Goal: Information Seeking & Learning: Find specific page/section

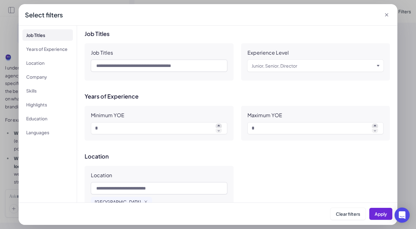
scroll to position [368, 0]
click at [32, 69] on ul "Job Titles Years of Experience Location Company Skills Highlights Education Lan…" at bounding box center [47, 83] width 51 height 109
click at [35, 63] on li "Location" at bounding box center [47, 62] width 51 height 11
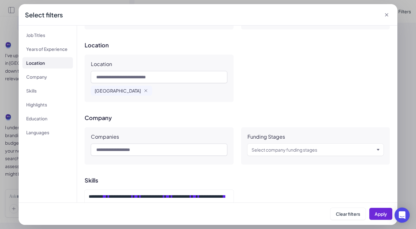
scroll to position [112, 0]
click at [30, 81] on li "Company" at bounding box center [47, 76] width 51 height 11
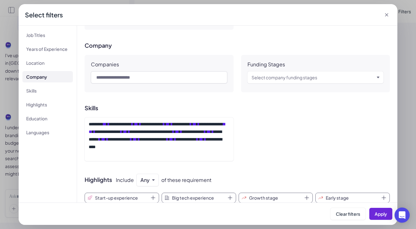
scroll to position [184, 0]
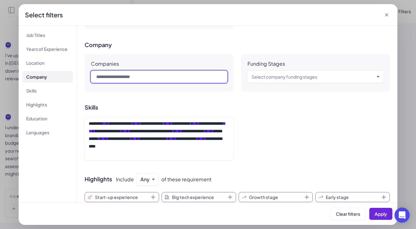
click at [143, 74] on input "text" at bounding box center [159, 77] width 136 height 12
type input "****"
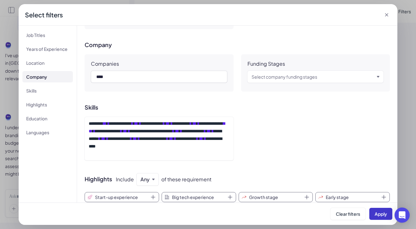
click at [378, 214] on span "Apply" at bounding box center [381, 214] width 12 height 6
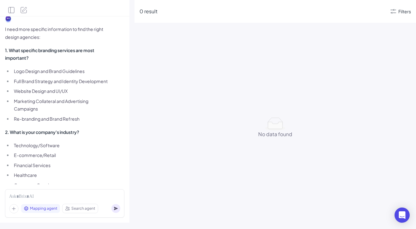
scroll to position [565, 0]
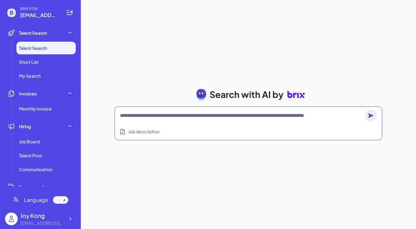
click at [148, 115] on textarea at bounding box center [241, 116] width 243 height 8
click at [36, 61] on span "Short List" at bounding box center [29, 62] width 20 height 6
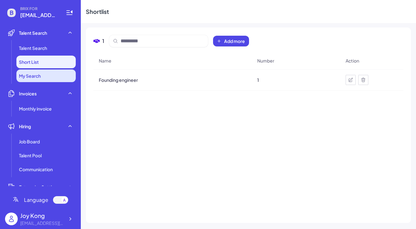
click at [49, 76] on li "My Search" at bounding box center [45, 75] width 59 height 13
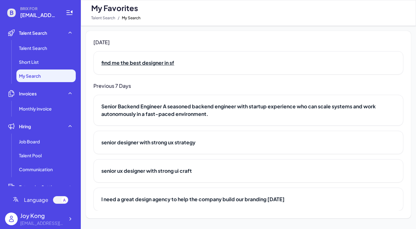
click at [146, 63] on h2 "find me the best designer in sf" at bounding box center [248, 63] width 294 height 8
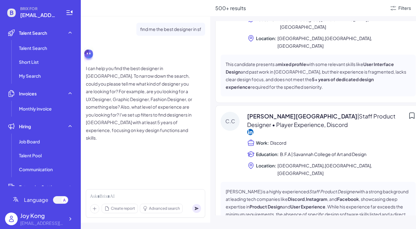
scroll to position [299, 0]
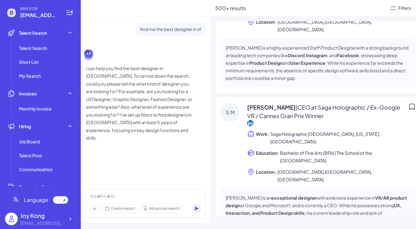
click at [251, 120] on icon at bounding box center [250, 123] width 6 height 6
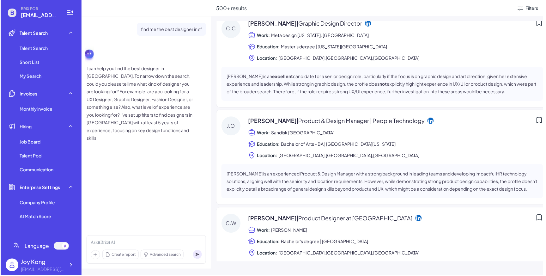
scroll to position [375, 0]
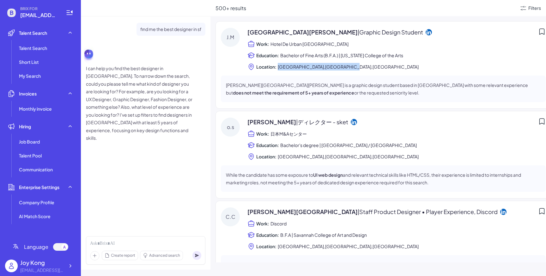
copy span "San Francisco,CA,United States"
drag, startPoint x: 351, startPoint y: 68, endPoint x: 279, endPoint y: 68, distance: 72.0
click at [279, 68] on div "Location: San Francisco,CA,United States" at bounding box center [396, 67] width 298 height 8
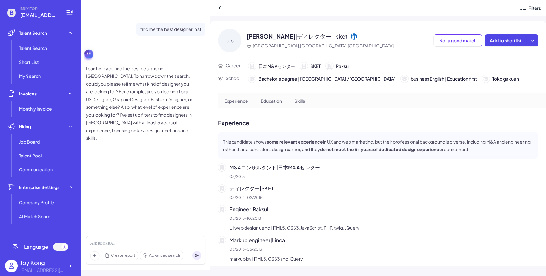
click at [220, 7] on icon at bounding box center [220, 8] width 6 height 6
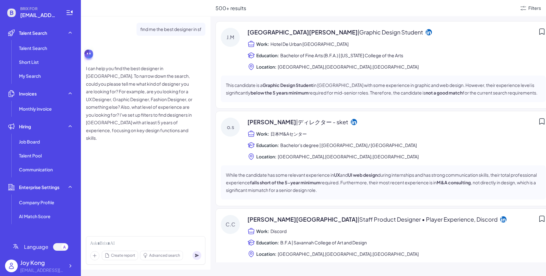
click at [345, 45] on div "Work: Hotel De Urban South Korea" at bounding box center [396, 44] width 298 height 8
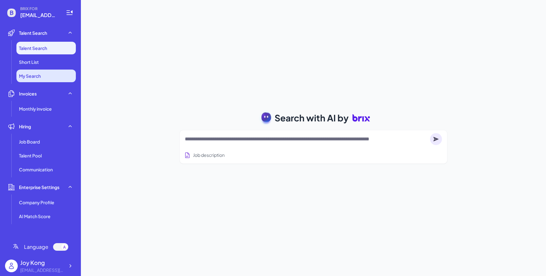
click at [51, 72] on li "My Search" at bounding box center [45, 75] width 59 height 13
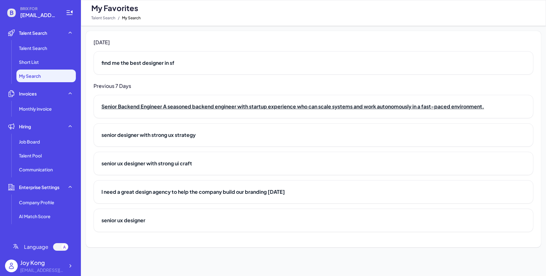
click at [180, 107] on h2 "Senior Backend Engineer A seasoned backend engineer with startup experience who…" at bounding box center [313, 107] width 424 height 8
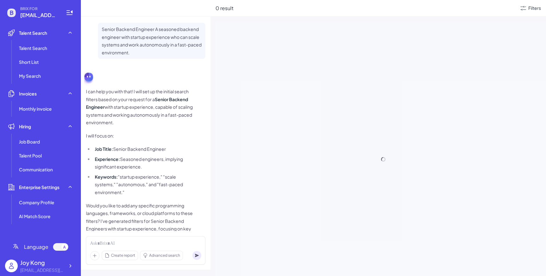
scroll to position [28, 0]
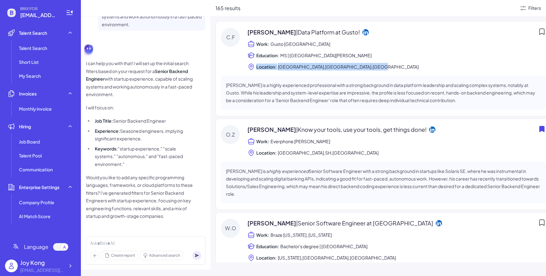
drag, startPoint x: 372, startPoint y: 66, endPoint x: 253, endPoint y: 67, distance: 118.8
click at [253, 67] on div "Location: [GEOGRAPHIC_DATA],[GEOGRAPHIC_DATA],[GEOGRAPHIC_DATA]" at bounding box center [396, 67] width 298 height 8
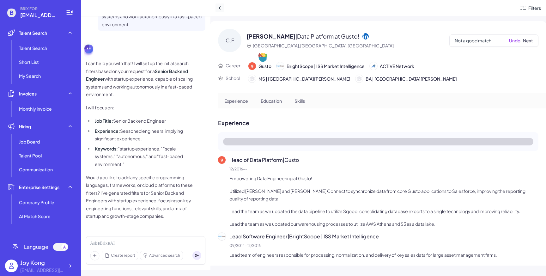
click at [218, 6] on icon at bounding box center [220, 8] width 6 height 6
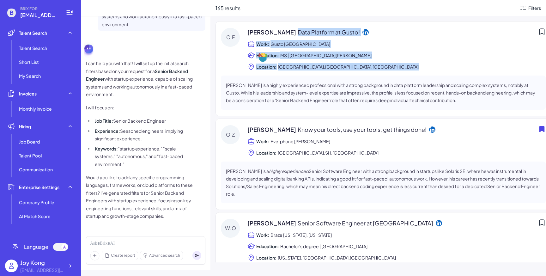
drag, startPoint x: 293, startPoint y: 33, endPoint x: 376, endPoint y: 75, distance: 92.5
click at [376, 75] on div "C.F Chris Ferguson | Data Platform at Gusto! Work: Gusto Greater Denver Area Ed…" at bounding box center [382, 68] width 335 height 95
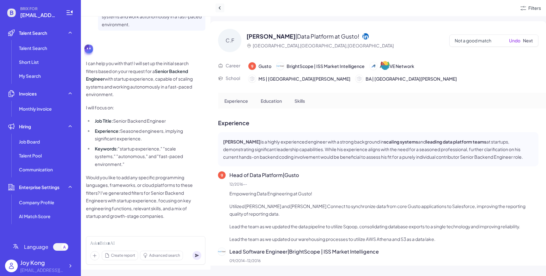
click at [221, 9] on icon at bounding box center [220, 8] width 6 height 6
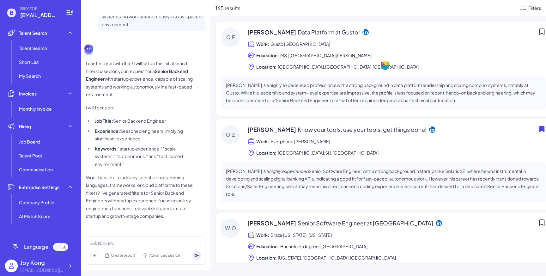
click at [344, 20] on div "165 results Filters C.F Chris Ferguson | Data Platform at Gusto! Work: Gusto Gr…" at bounding box center [377, 138] width 335 height 276
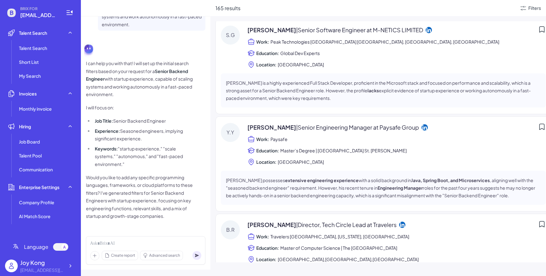
scroll to position [730, 0]
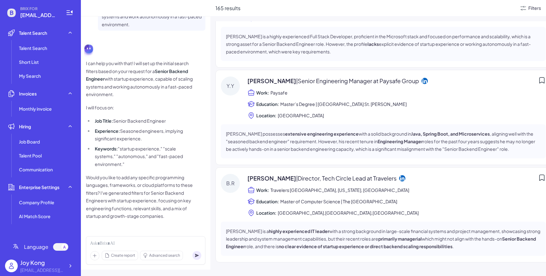
click at [530, 9] on div "Filters" at bounding box center [534, 8] width 13 height 7
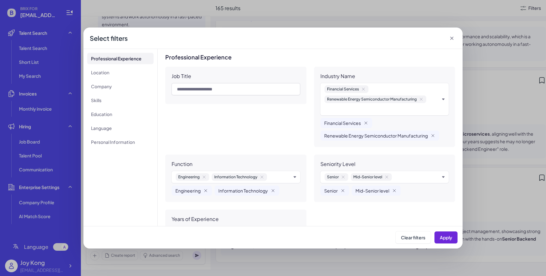
click at [537, 7] on div "**********" at bounding box center [273, 138] width 546 height 276
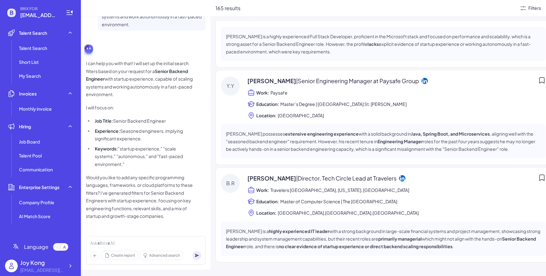
click at [534, 8] on div "Filters" at bounding box center [534, 8] width 13 height 7
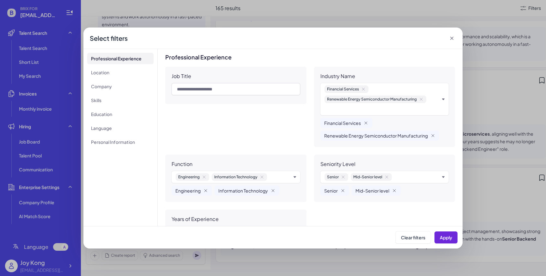
click at [131, 80] on ul "Professional Experience Location Company Skills Education Language Personal Inf…" at bounding box center [120, 100] width 66 height 95
click at [131, 76] on li "Location" at bounding box center [120, 72] width 66 height 11
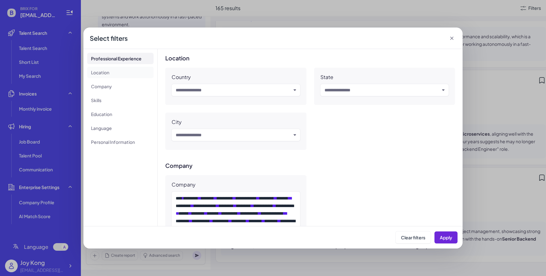
scroll to position [215, 0]
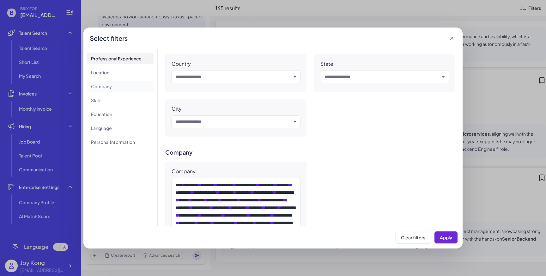
click at [130, 84] on li "Company" at bounding box center [120, 86] width 66 height 11
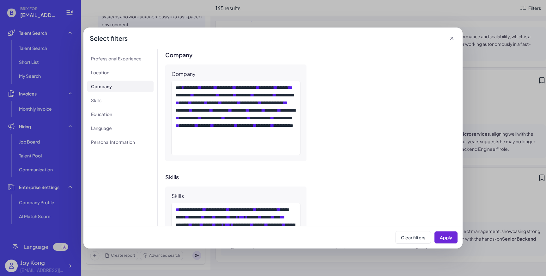
scroll to position [323, 0]
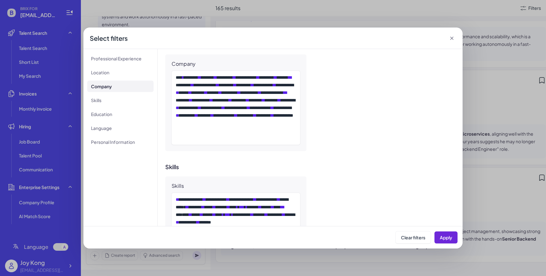
click at [323, 117] on div "**********" at bounding box center [310, 102] width 290 height 97
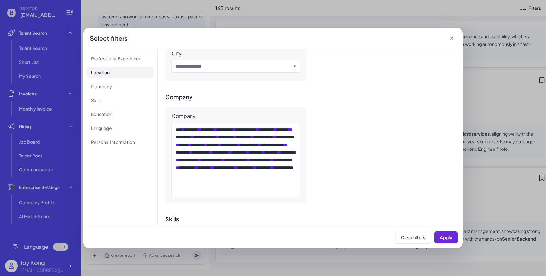
scroll to position [269, 0]
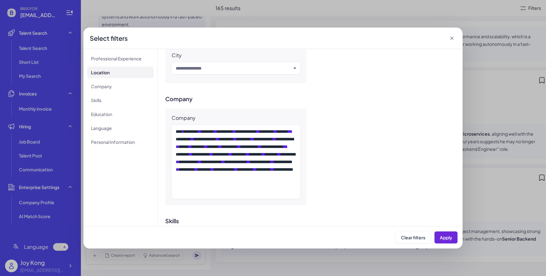
click at [449, 40] on icon at bounding box center [452, 38] width 6 height 6
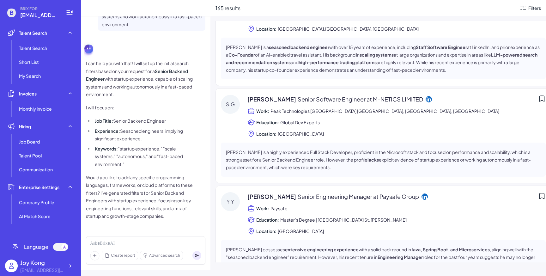
scroll to position [510, 0]
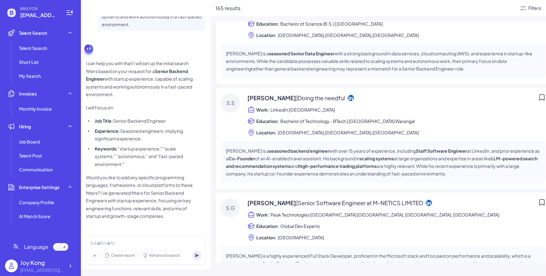
click at [535, 11] on div "Filters" at bounding box center [534, 8] width 13 height 7
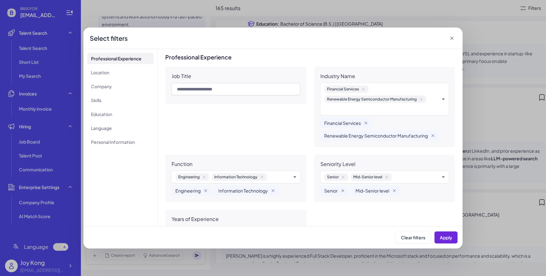
click at [528, 12] on div "**********" at bounding box center [273, 138] width 546 height 276
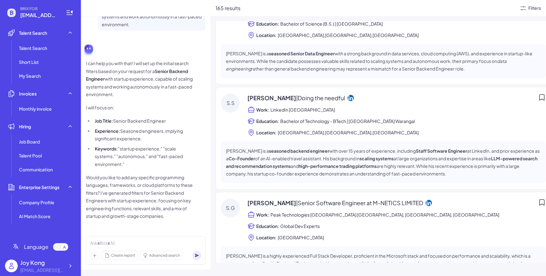
click at [532, 8] on div "Filters" at bounding box center [534, 8] width 13 height 7
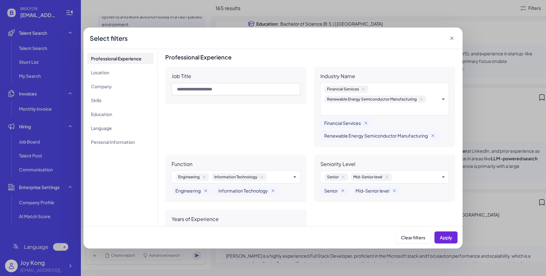
click at [532, 9] on div "**********" at bounding box center [273, 138] width 546 height 276
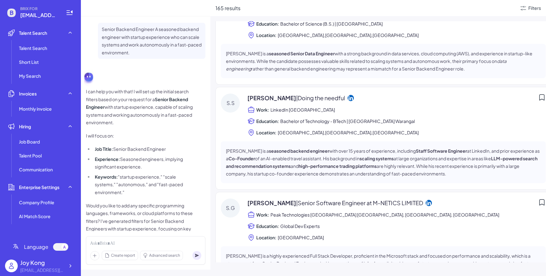
scroll to position [28, 0]
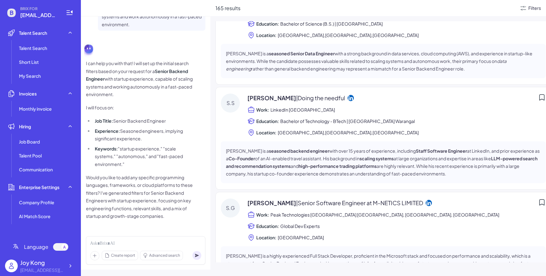
click at [535, 7] on div "Filters" at bounding box center [534, 8] width 13 height 7
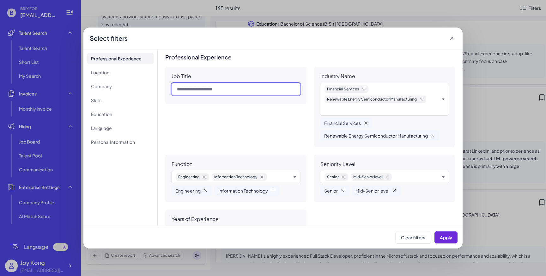
click at [262, 90] on input "text" at bounding box center [236, 89] width 129 height 12
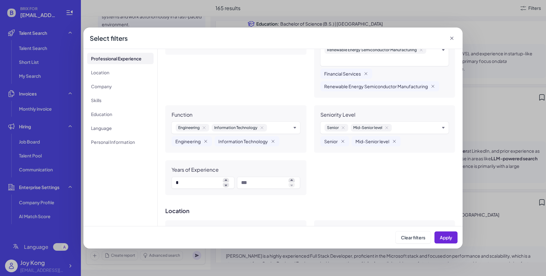
click at [276, 125] on input "text" at bounding box center [279, 128] width 21 height 8
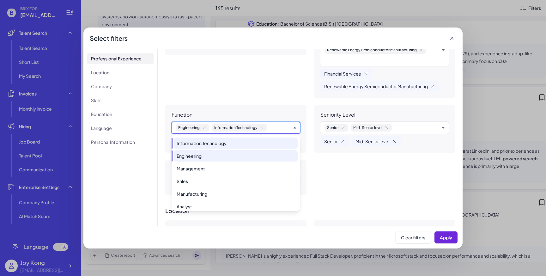
click at [263, 127] on icon "button" at bounding box center [261, 127] width 5 height 5
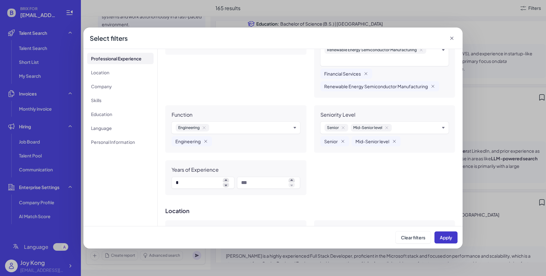
click at [450, 237] on span "Apply" at bounding box center [446, 237] width 12 height 6
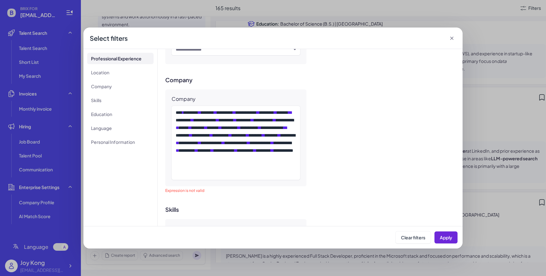
scroll to position [292, 0]
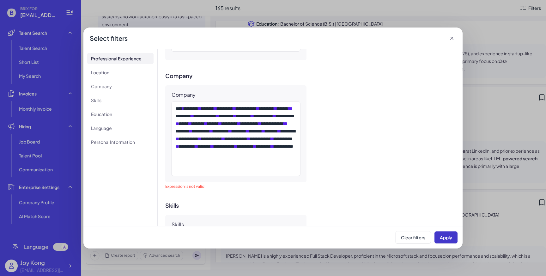
click at [452, 237] on span "Apply" at bounding box center [446, 237] width 12 height 6
click at [455, 36] on icon at bounding box center [452, 38] width 6 height 6
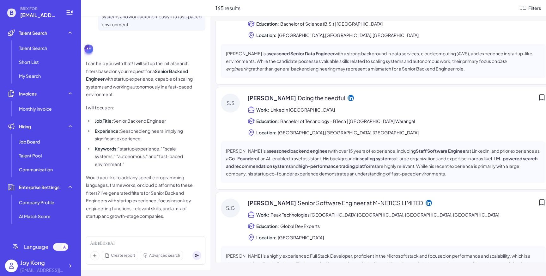
click at [274, 127] on div "Sameer Shenai | Doing the needful Work: LinkedIn San Francisco Bay Area Educati…" at bounding box center [396, 115] width 298 height 43
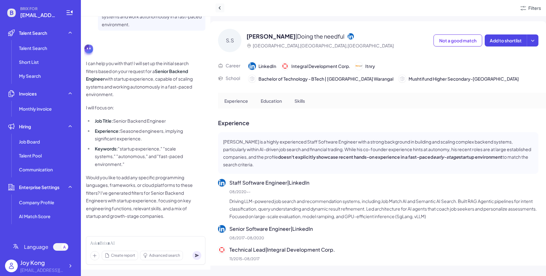
click at [221, 8] on icon at bounding box center [220, 8] width 6 height 6
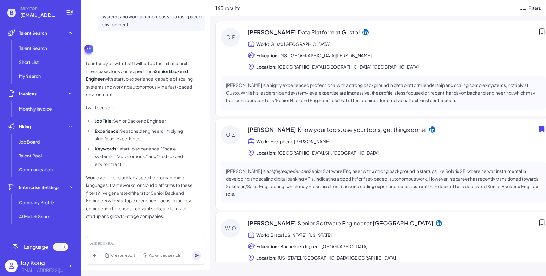
click at [269, 51] on div "Chris Ferguson | Data Platform at Gusto! Work: Gusto Greater Denver Area Educat…" at bounding box center [396, 49] width 298 height 43
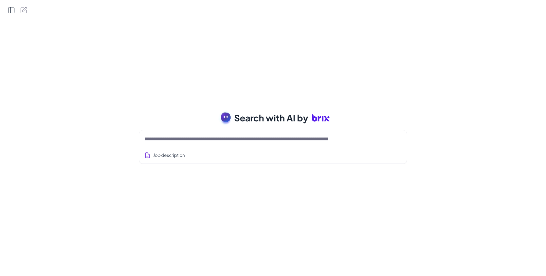
click at [11, 10] on icon "Open Side Panel" at bounding box center [12, 10] width 8 height 8
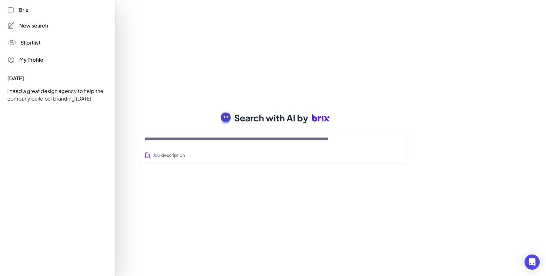
click at [40, 95] on div "I need a great design agency to help the company build our branding [DATE]" at bounding box center [55, 95] width 105 height 18
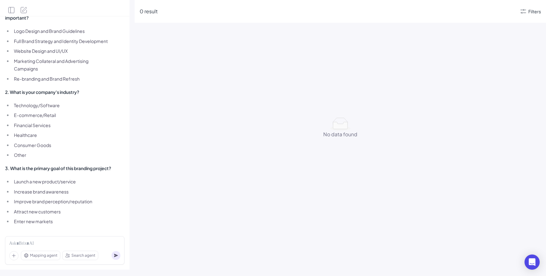
scroll to position [673, 0]
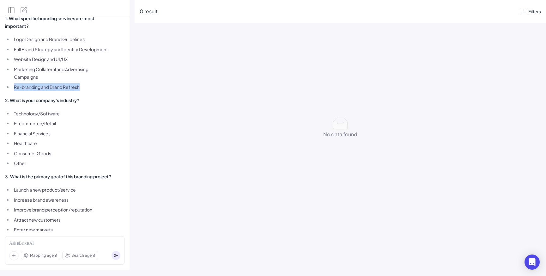
drag, startPoint x: 81, startPoint y: 72, endPoint x: 15, endPoint y: 73, distance: 67.0
click at [15, 83] on li "Re-branding and Brand Refresh" at bounding box center [62, 87] width 100 height 8
copy li "Re-branding and Brand Refresh"
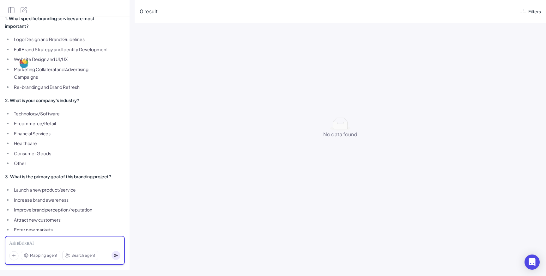
click at [23, 242] on div at bounding box center [64, 243] width 111 height 7
paste div
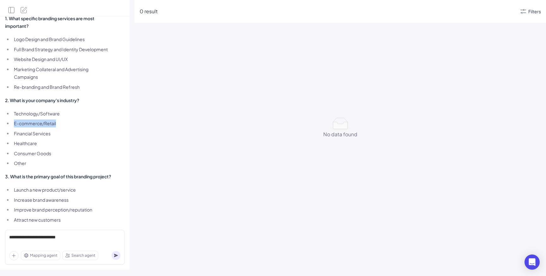
drag, startPoint x: 60, startPoint y: 108, endPoint x: 12, endPoint y: 110, distance: 47.4
click at [12, 119] on li "E-commerce/Retail" at bounding box center [62, 123] width 100 height 8
copy li "E-commerce/Retail"
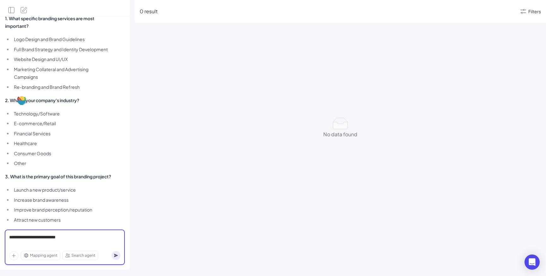
click at [41, 245] on div "**********" at bounding box center [64, 240] width 111 height 13
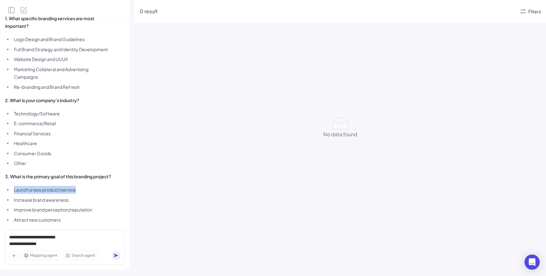
drag, startPoint x: 88, startPoint y: 182, endPoint x: 11, endPoint y: 181, distance: 77.1
click at [11, 186] on ul "Launch a new product/service Increase brand awareness Improve brand perception/…" at bounding box center [58, 210] width 107 height 48
copy li "Launch a new product/service"
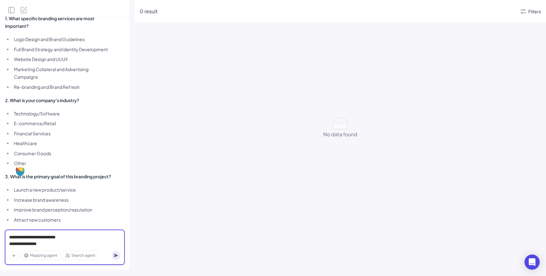
click at [59, 244] on div "**********" at bounding box center [64, 240] width 111 height 13
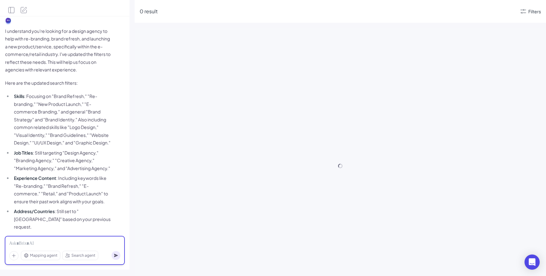
scroll to position [936, 0]
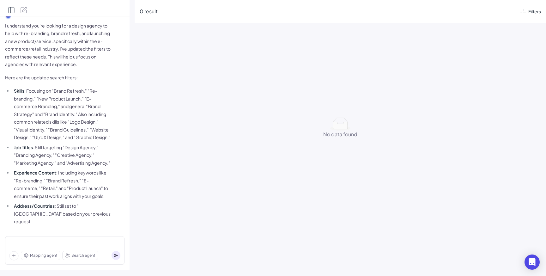
click at [12, 10] on icon "Open Side Panel" at bounding box center [12, 10] width 8 height 8
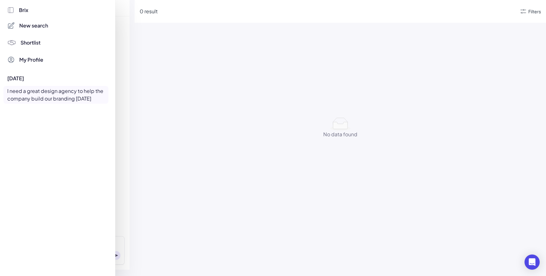
click at [34, 29] on div "New search" at bounding box center [56, 25] width 103 height 11
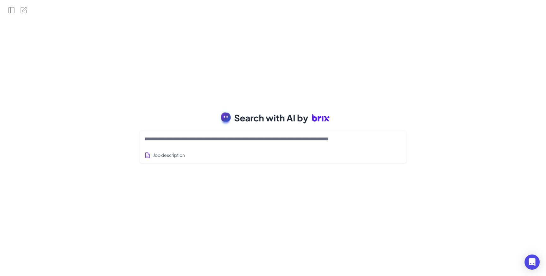
click at [197, 138] on textarea at bounding box center [265, 139] width 242 height 8
click at [177, 136] on textarea "**********" at bounding box center [265, 139] width 242 height 8
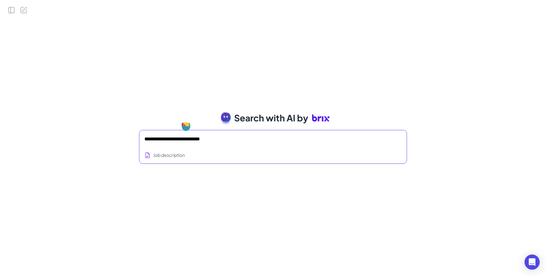
type textarea "**********"
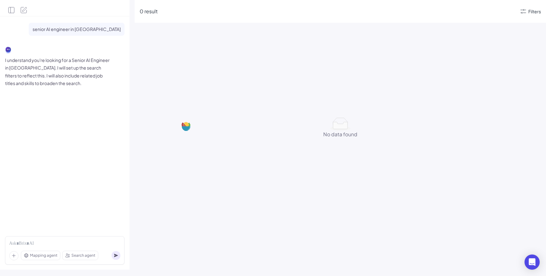
click at [192, 25] on div "0 result Filters No data found No data found" at bounding box center [340, 138] width 411 height 276
click at [9, 8] on icon "Open Side Panel" at bounding box center [12, 10] width 8 height 8
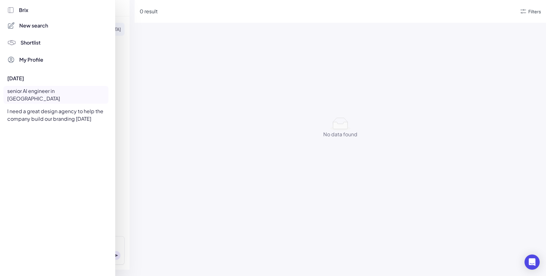
click at [57, 110] on div "I need a great design agency to help the company build our branding [DATE]" at bounding box center [55, 115] width 105 height 18
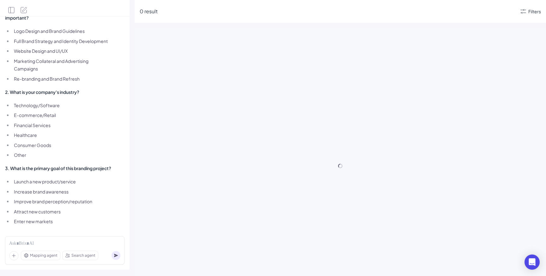
scroll to position [936, 0]
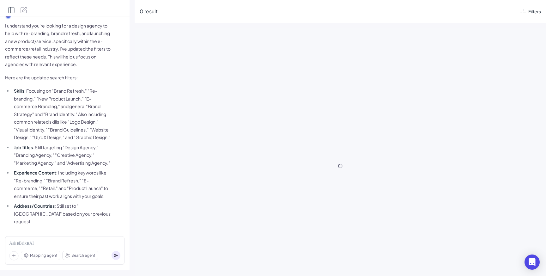
click at [15, 9] on icon "Open Side Panel" at bounding box center [12, 10] width 8 height 8
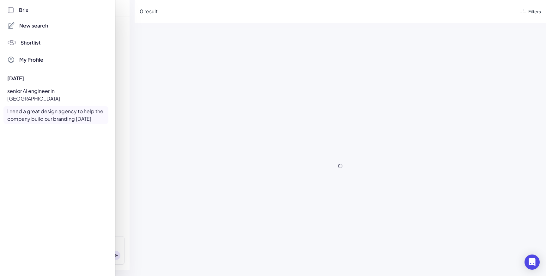
click at [34, 92] on div "senior AI engineer in [GEOGRAPHIC_DATA]" at bounding box center [55, 95] width 105 height 18
